Goal: Task Accomplishment & Management: Manage account settings

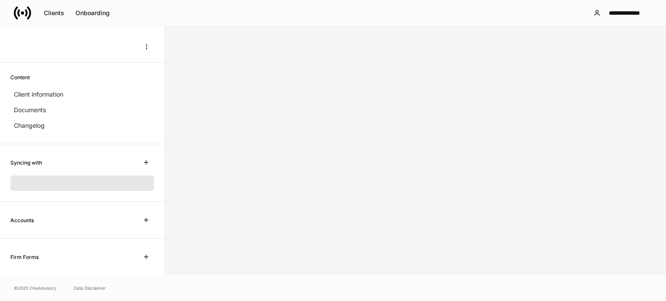
click at [21, 7] on icon at bounding box center [22, 12] width 17 height 17
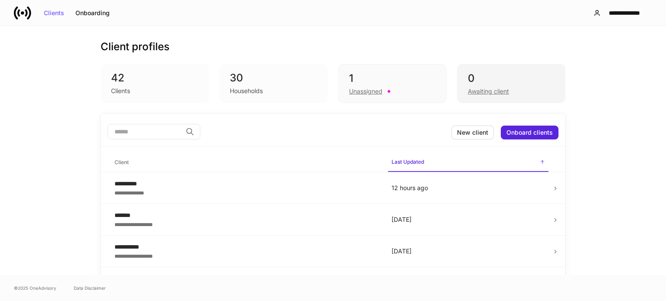
click at [500, 88] on div "Awaiting client" at bounding box center [488, 91] width 41 height 9
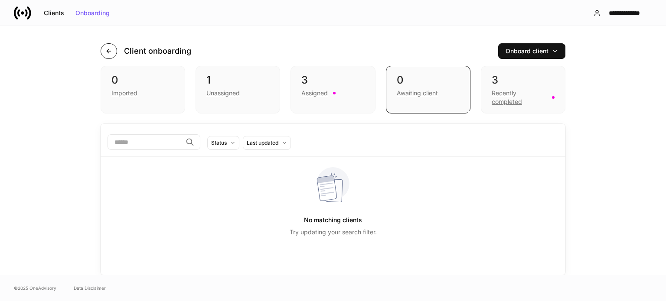
click at [107, 54] on icon "button" at bounding box center [108, 51] width 7 height 7
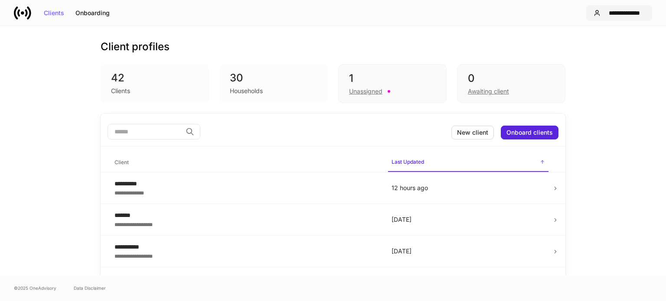
click at [645, 13] on button "**********" at bounding box center [619, 13] width 66 height 16
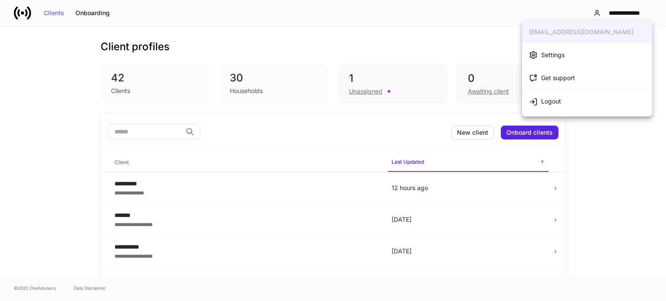
click at [566, 53] on li "Settings" at bounding box center [587, 54] width 130 height 23
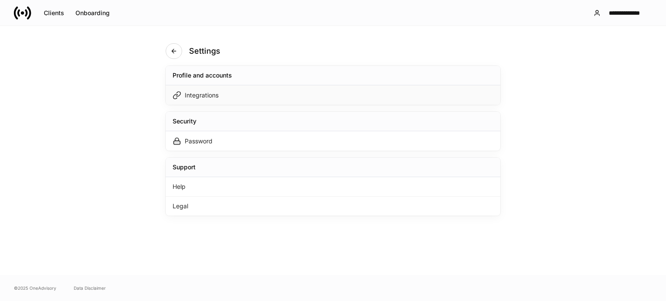
click at [268, 98] on div "Integrations" at bounding box center [333, 95] width 335 height 20
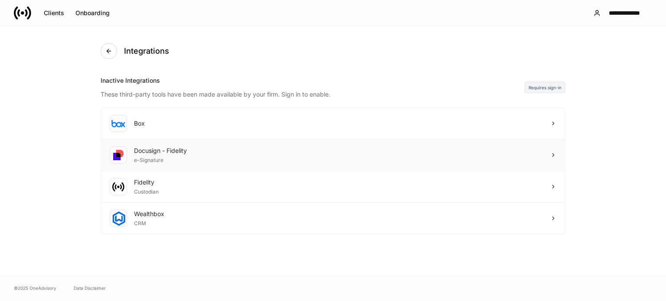
click at [151, 166] on div "Docusign - Fidelity e-Signature" at bounding box center [333, 156] width 464 height 32
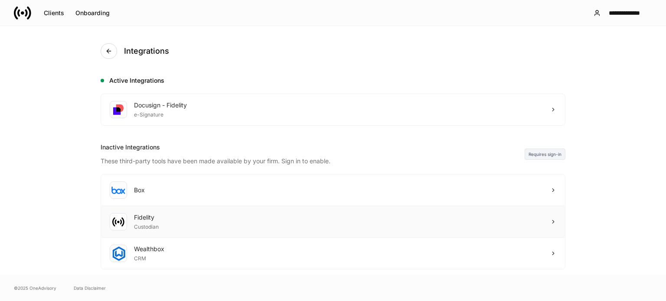
click at [551, 221] on icon at bounding box center [553, 222] width 6 height 6
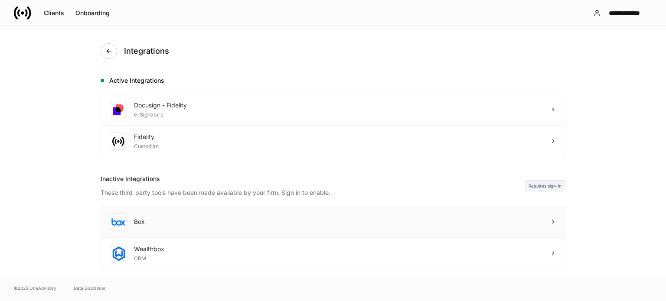
click at [545, 218] on div "Box" at bounding box center [333, 222] width 464 height 32
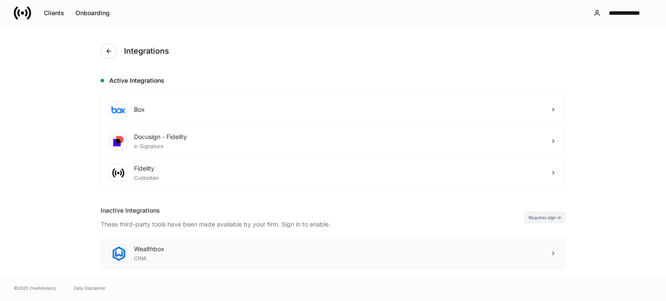
click at [552, 252] on icon at bounding box center [553, 253] width 2 height 3
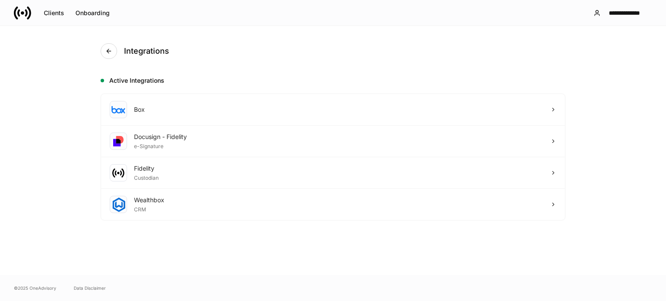
click at [17, 7] on icon at bounding box center [16, 12] width 4 height 13
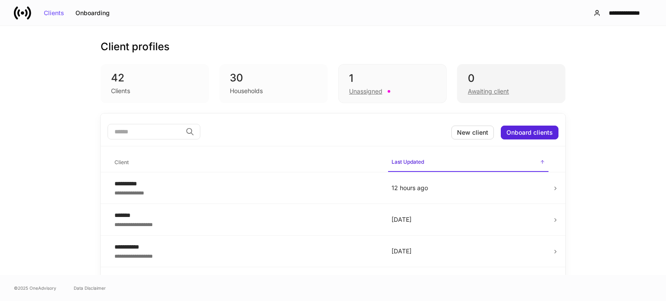
click at [519, 87] on div "Awaiting client" at bounding box center [511, 90] width 87 height 10
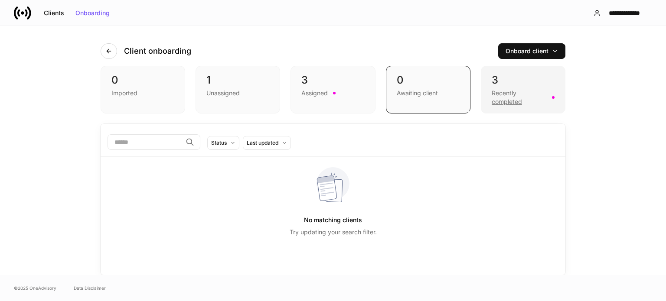
click at [516, 98] on div "Recently completed" at bounding box center [519, 97] width 55 height 17
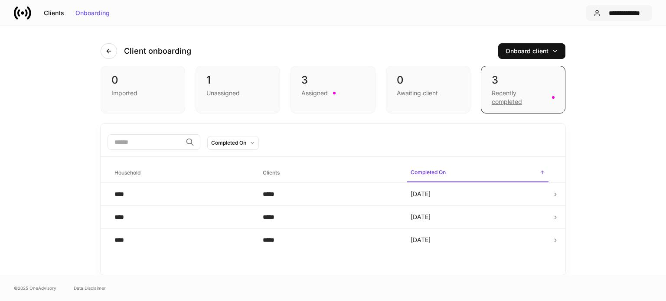
click at [627, 13] on div "**********" at bounding box center [624, 13] width 41 height 6
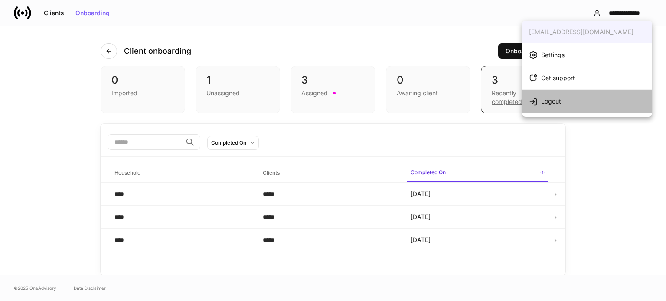
click at [550, 102] on div "Logout" at bounding box center [551, 101] width 20 height 9
